Goal: Obtain resource: Obtain resource

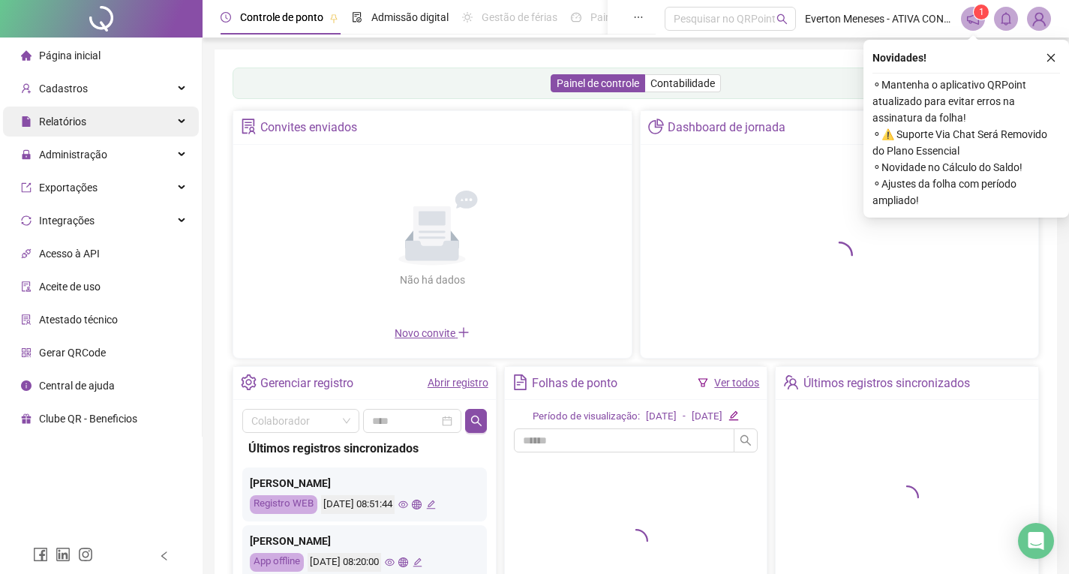
click at [97, 123] on div "Relatórios" at bounding box center [101, 121] width 196 height 30
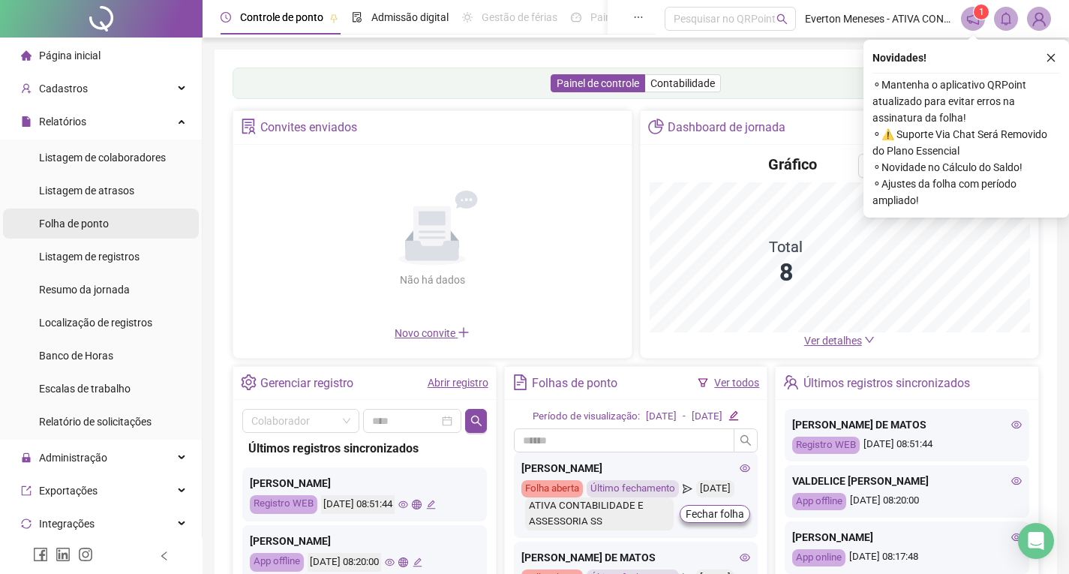
click at [99, 228] on span "Folha de ponto" at bounding box center [74, 223] width 70 height 12
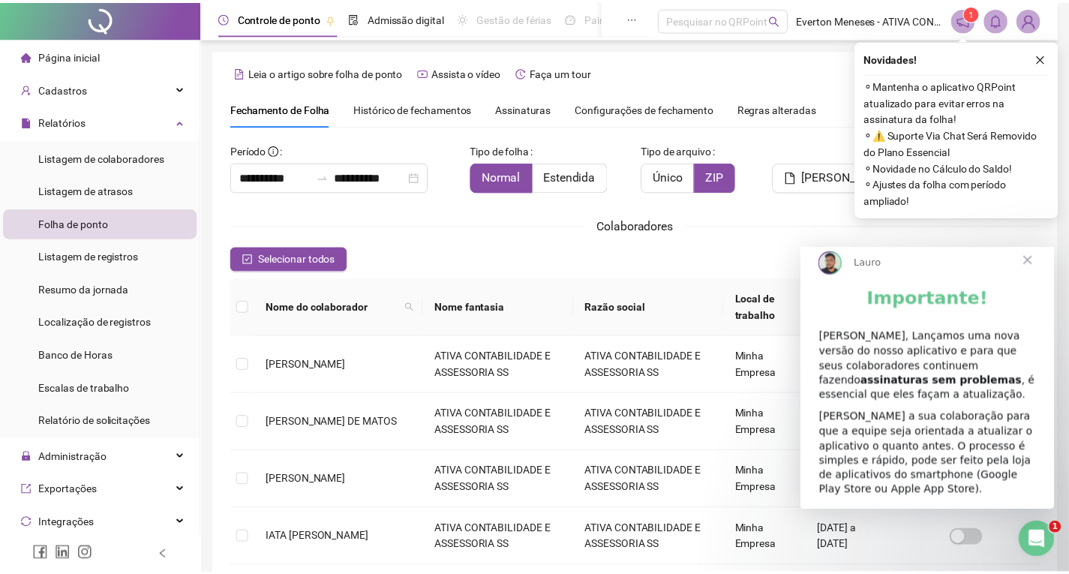
scroll to position [20, 0]
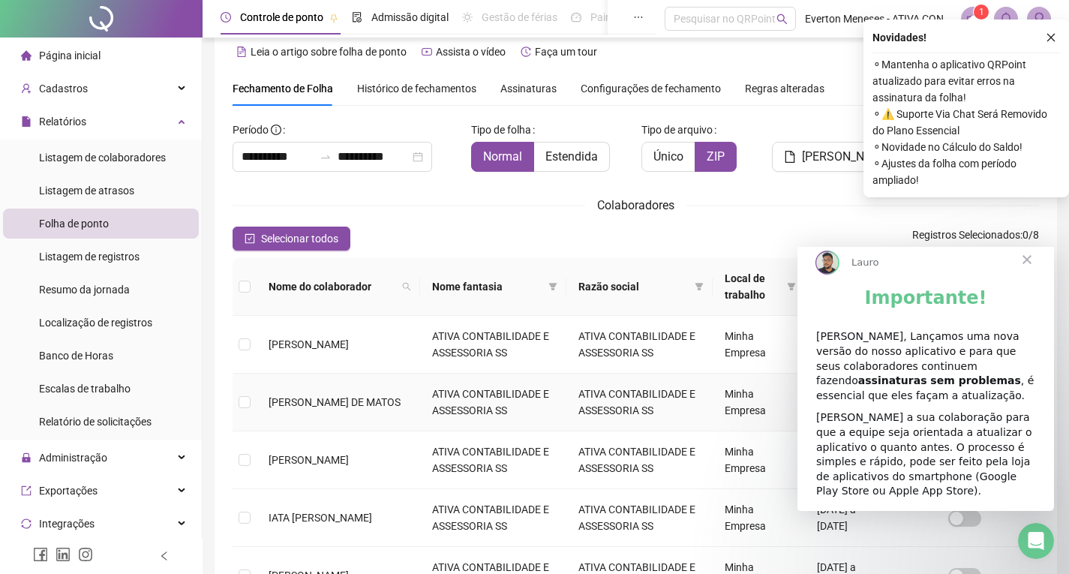
click at [235, 395] on td at bounding box center [244, 402] width 24 height 58
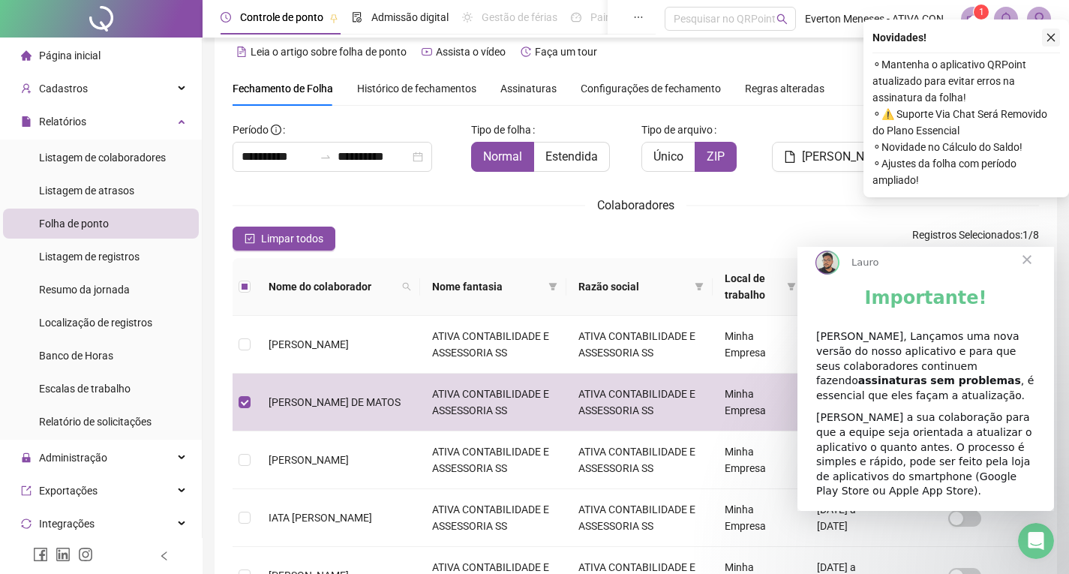
click at [1055, 37] on icon "close" at bounding box center [1050, 37] width 10 height 10
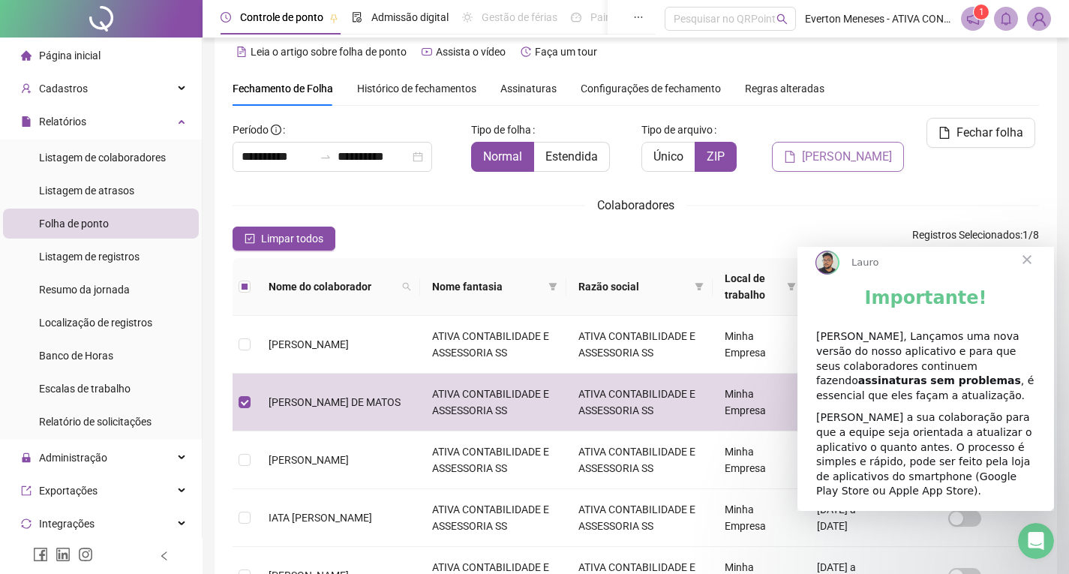
click at [877, 148] on span "[PERSON_NAME]" at bounding box center [847, 157] width 90 height 18
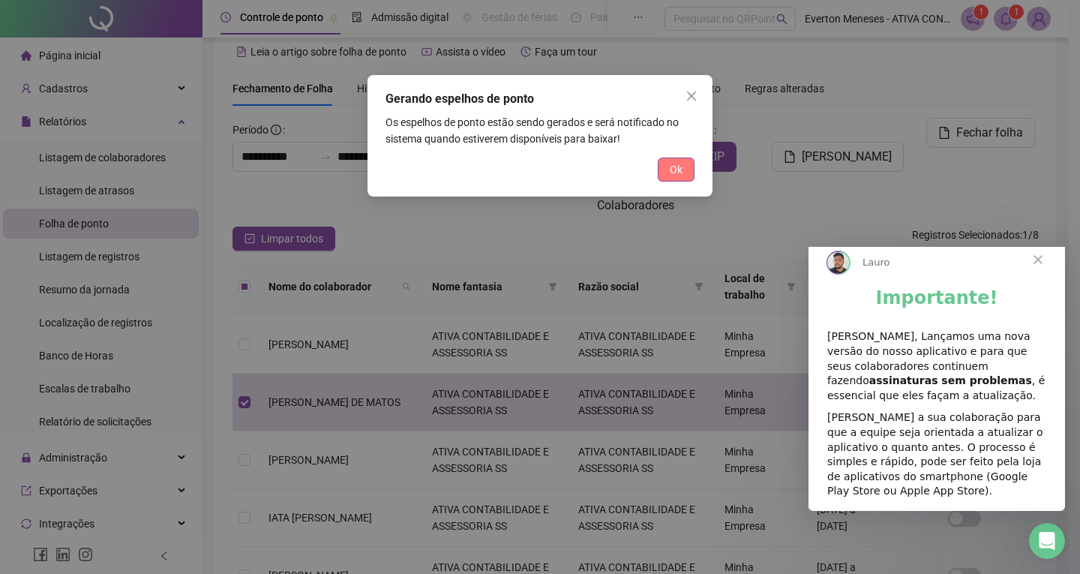
click at [678, 167] on span "Ok" at bounding box center [676, 169] width 13 height 16
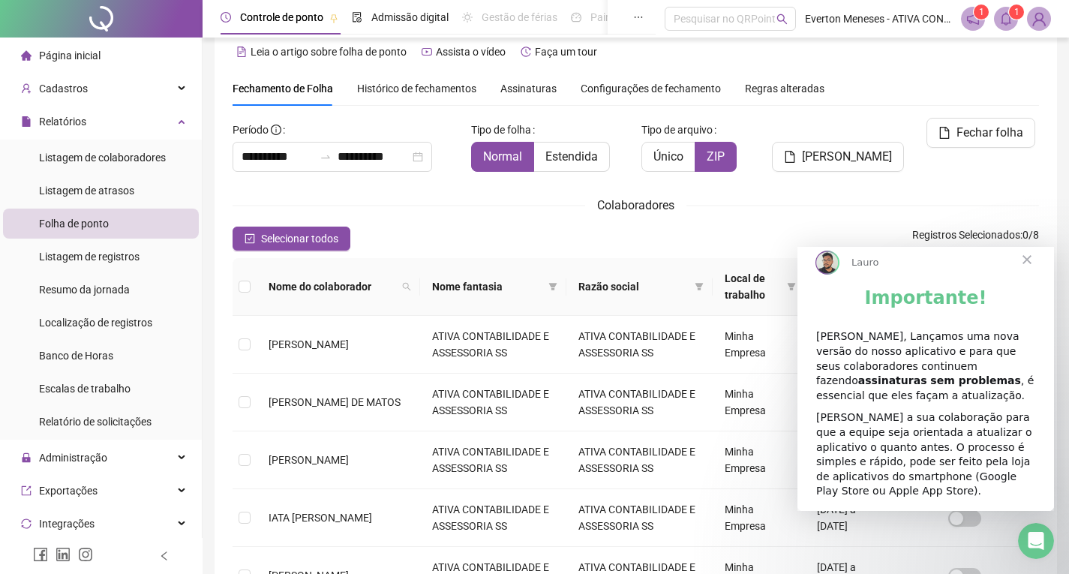
click at [1033, 272] on span "Fechar" at bounding box center [1027, 259] width 54 height 54
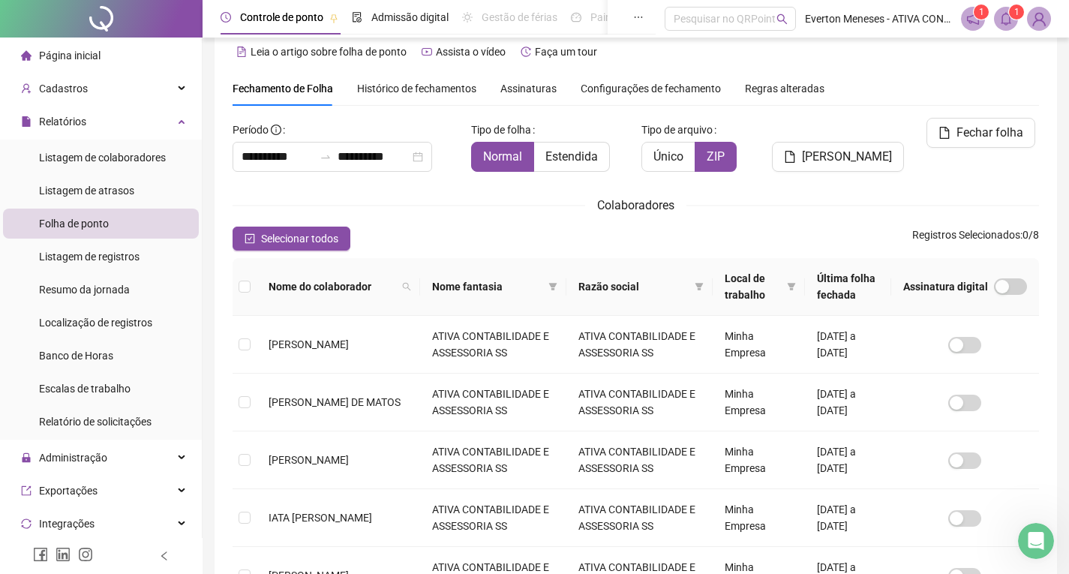
click at [999, 13] on span at bounding box center [1006, 19] width 24 height 24
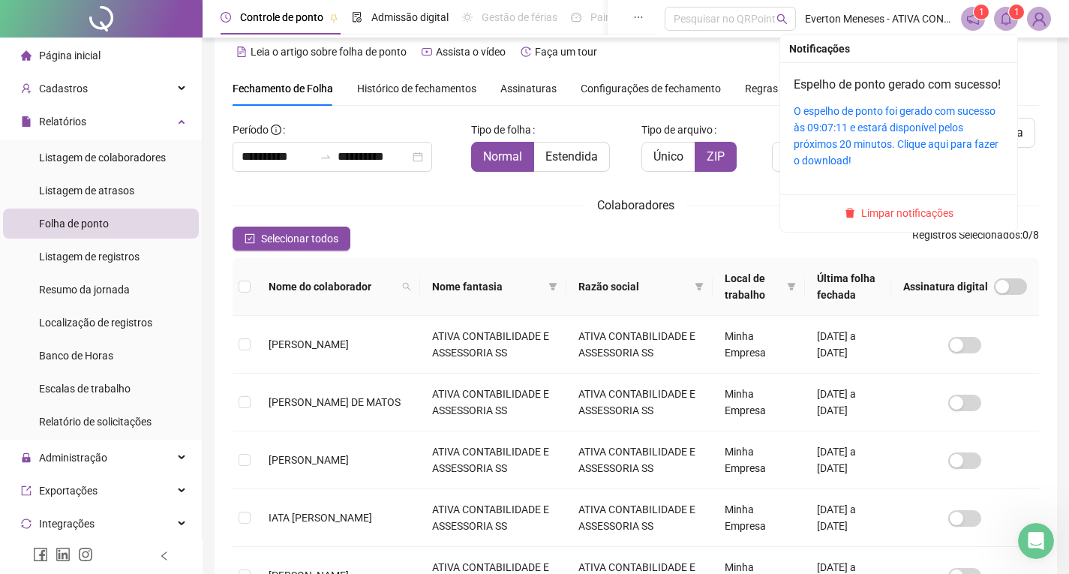
click at [843, 152] on div "O espelho de ponto foi gerado com sucesso às 09:07:11 e estará disponível pelos…" at bounding box center [898, 136] width 210 height 66
click at [849, 150] on link "O espelho de ponto foi gerado com sucesso às 09:07:11 e estará disponível pelos…" at bounding box center [895, 135] width 205 height 61
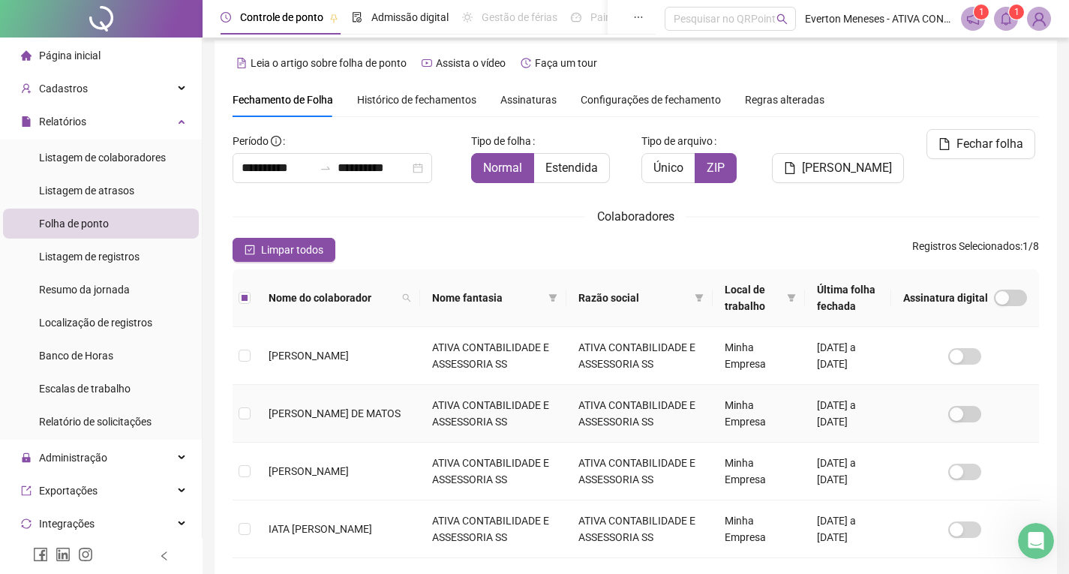
scroll to position [0, 0]
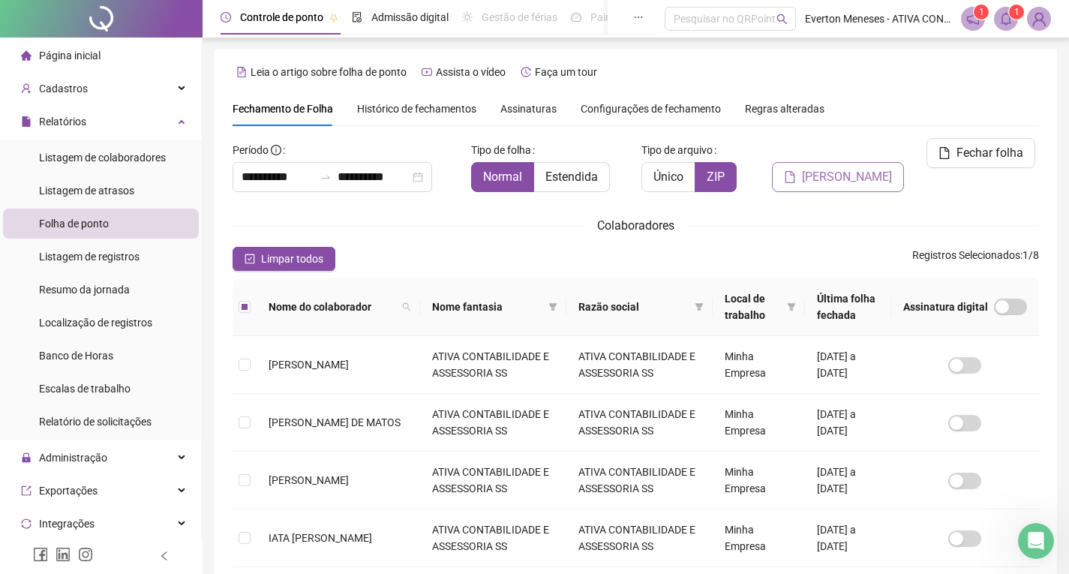
click at [857, 168] on span "[PERSON_NAME]" at bounding box center [847, 177] width 90 height 18
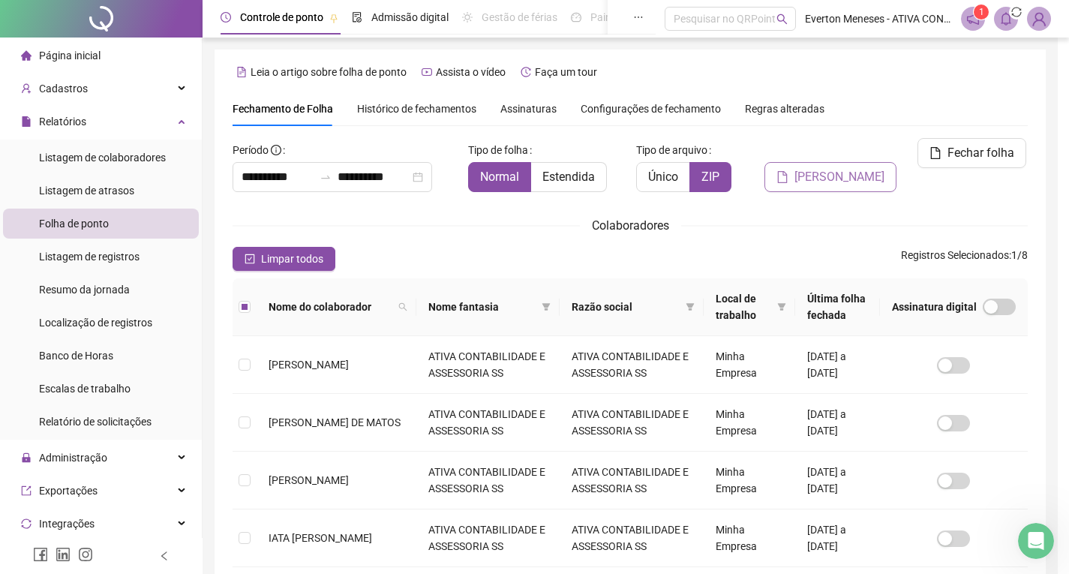
scroll to position [20, 0]
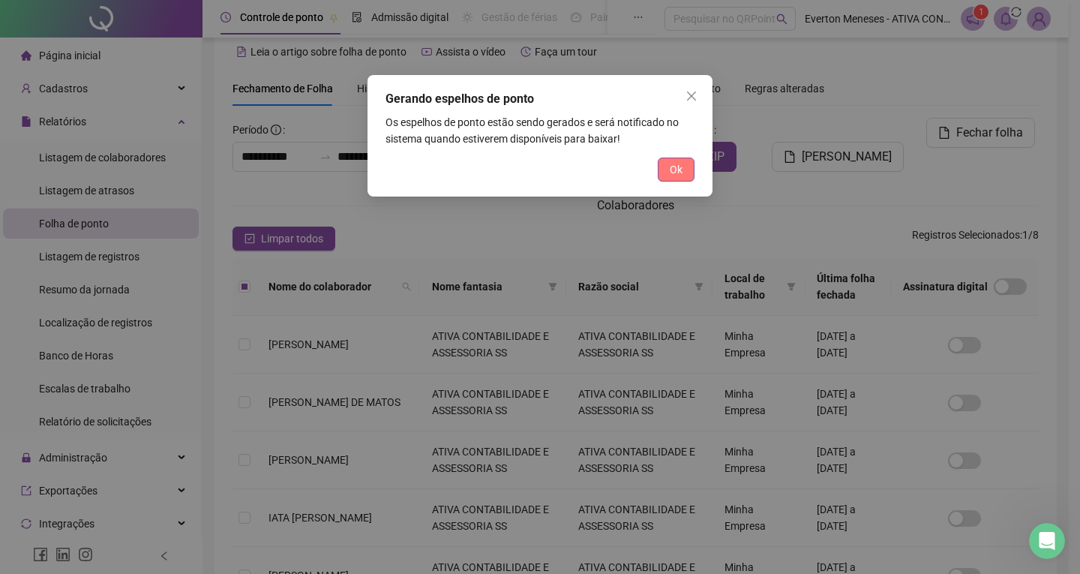
click at [669, 163] on button "Ok" at bounding box center [676, 169] width 37 height 24
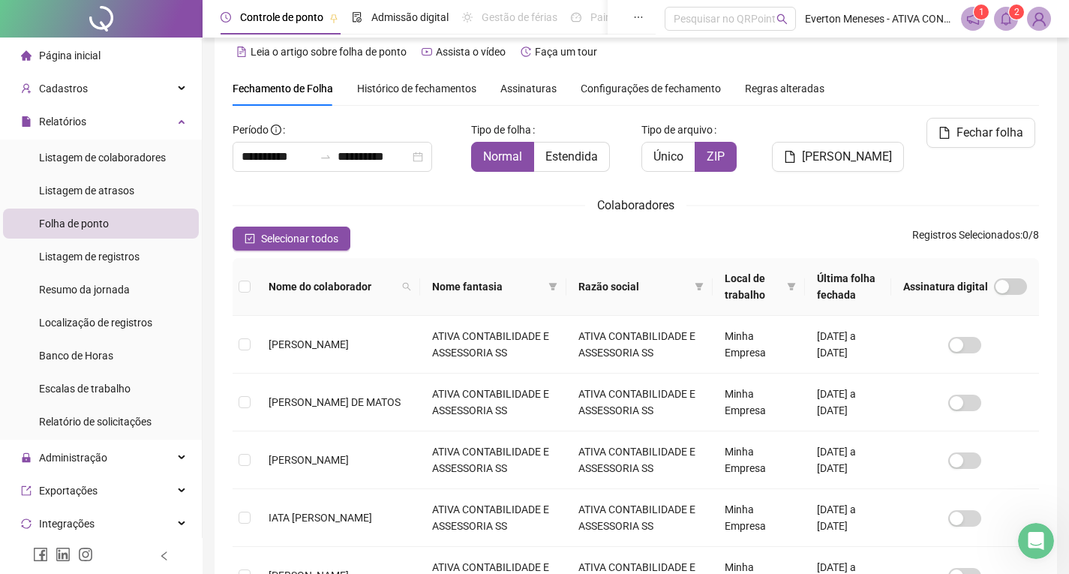
click at [1007, 18] on icon "bell" at bounding box center [1005, 18] width 13 height 13
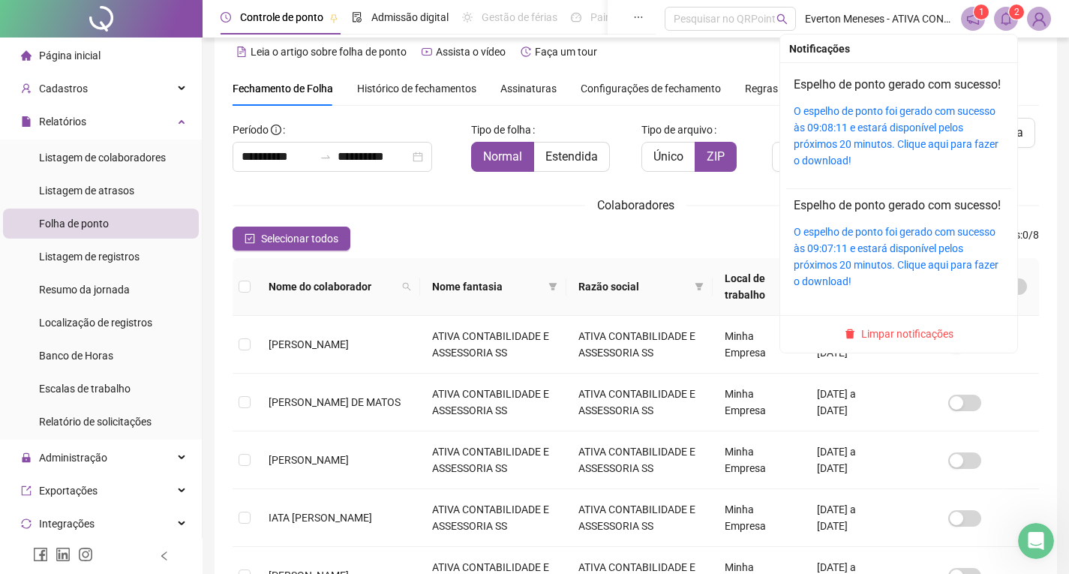
click at [844, 152] on div "O espelho de ponto foi gerado com sucesso às 09:08:11 e estará disponível pelos…" at bounding box center [898, 136] width 210 height 66
click at [839, 157] on link "O espelho de ponto foi gerado com sucesso às 09:08:11 e estará disponível pelos…" at bounding box center [895, 135] width 205 height 61
